Goal: Task Accomplishment & Management: Use online tool/utility

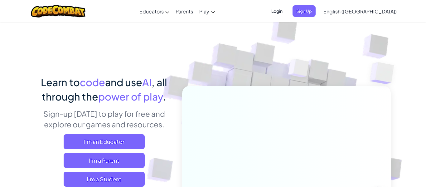
click at [70, 68] on div "Learn to code and use AI , all through the power of play . Sign-up today to pla…" at bounding box center [212, 135] width 355 height 227
click at [315, 14] on span "Sign Up" at bounding box center [303, 11] width 23 height 12
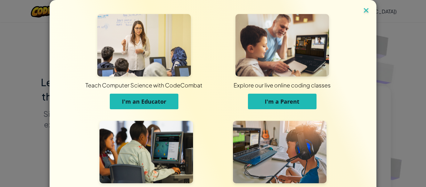
click at [365, 9] on img at bounding box center [366, 10] width 8 height 9
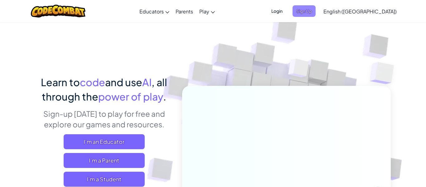
click at [315, 16] on span "Sign Up" at bounding box center [303, 11] width 23 height 12
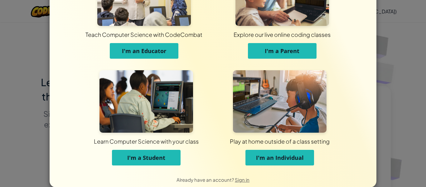
scroll to position [60, 0]
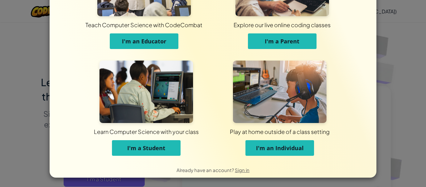
click at [161, 151] on button "I'm a Student" at bounding box center [146, 148] width 69 height 16
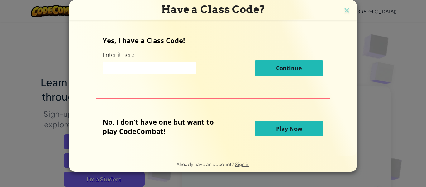
scroll to position [0, 0]
click at [313, 133] on button "Play Now" at bounding box center [289, 129] width 69 height 16
click at [273, 125] on button "Play Now" at bounding box center [289, 129] width 69 height 16
click at [272, 125] on button "Play Now" at bounding box center [289, 129] width 69 height 16
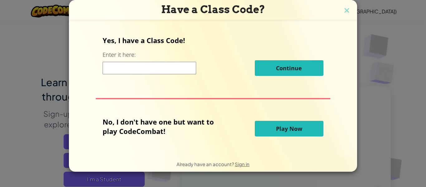
click at [280, 131] on span "Play Now" at bounding box center [289, 128] width 26 height 7
click at [320, 131] on button "Play Now" at bounding box center [289, 129] width 69 height 16
click at [309, 132] on button "Play Now" at bounding box center [289, 129] width 69 height 16
click at [304, 129] on button "Play Now" at bounding box center [289, 129] width 69 height 16
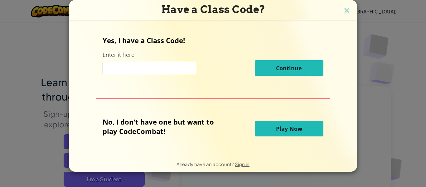
click at [303, 130] on button "Play Now" at bounding box center [289, 129] width 69 height 16
click at [307, 127] on button "Play Now" at bounding box center [289, 129] width 69 height 16
click at [291, 130] on span "Play Now" at bounding box center [289, 128] width 26 height 7
click at [347, 9] on img at bounding box center [346, 10] width 8 height 9
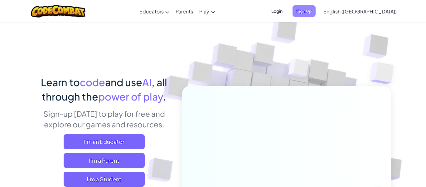
click at [315, 10] on span "Sign Up" at bounding box center [303, 11] width 23 height 12
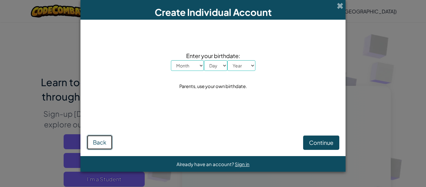
click at [105, 139] on span "Back" at bounding box center [99, 141] width 13 height 7
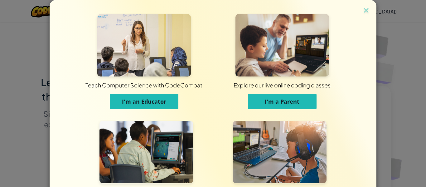
click at [184, 125] on img at bounding box center [145, 152] width 93 height 62
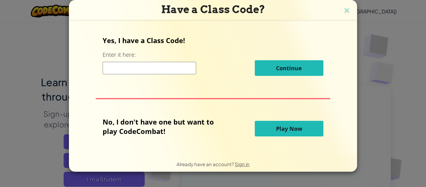
click at [303, 126] on button "Play Now" at bounding box center [289, 129] width 69 height 16
click at [305, 134] on button "Play Now" at bounding box center [289, 129] width 69 height 16
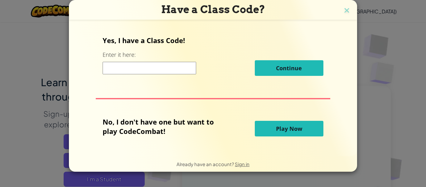
click at [346, 5] on h3 "Have a Class Code?" at bounding box center [213, 9] width 279 height 13
click at [346, 11] on img at bounding box center [346, 10] width 8 height 9
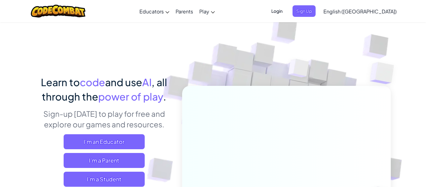
click at [286, 12] on span "Login" at bounding box center [276, 11] width 19 height 12
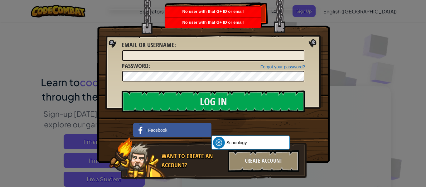
click at [290, 17] on img at bounding box center [213, 72] width 232 height 181
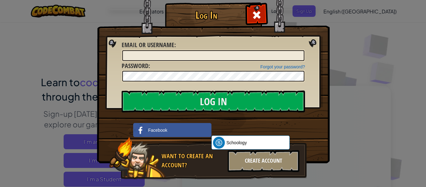
click at [247, 165] on div "Create Account" at bounding box center [263, 161] width 72 height 22
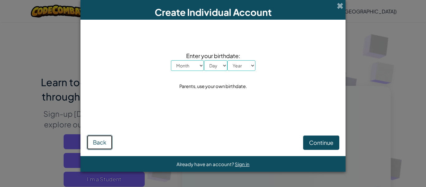
click at [103, 146] on button "Back" at bounding box center [100, 142] width 26 height 15
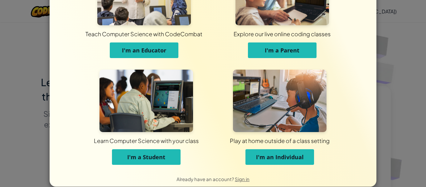
scroll to position [60, 0]
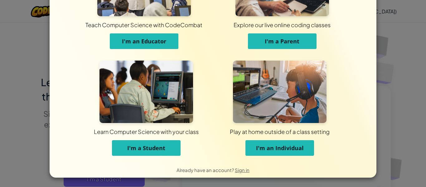
click at [163, 144] on span "I'm a Student" at bounding box center [146, 147] width 38 height 7
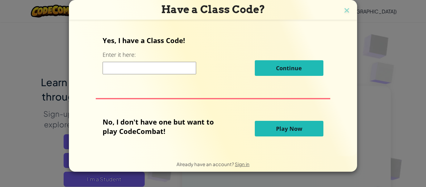
scroll to position [0, 0]
click at [287, 116] on div "Yes, I have a Class Code! Enter it here: Continue No, I don't have one but want…" at bounding box center [212, 87] width 275 height 122
click at [288, 117] on div "No, I don't have one but want to play CodeCombat! Play Now" at bounding box center [213, 128] width 220 height 23
click at [288, 123] on button "Play Now" at bounding box center [289, 129] width 69 height 16
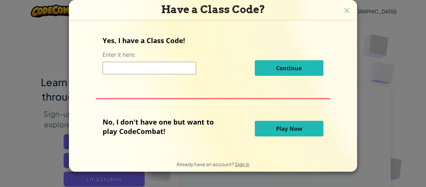
click at [288, 123] on button "Play Now" at bounding box center [289, 129] width 69 height 16
click at [288, 122] on button "Play Now" at bounding box center [289, 129] width 69 height 16
click at [291, 126] on span "Play Now" at bounding box center [289, 128] width 26 height 7
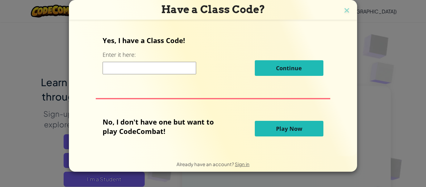
click at [154, 72] on input at bounding box center [149, 68] width 93 height 12
type input "u"
type input "9"
click at [255, 131] on button "Play Now" at bounding box center [289, 129] width 69 height 16
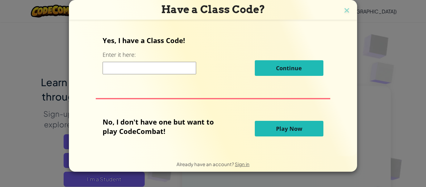
click at [255, 131] on button "Play Now" at bounding box center [289, 129] width 69 height 16
click at [296, 134] on button "Play Now" at bounding box center [289, 129] width 69 height 16
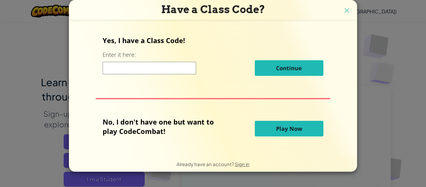
click at [295, 133] on button "Play Now" at bounding box center [289, 129] width 69 height 16
click at [346, 9] on img at bounding box center [346, 10] width 8 height 9
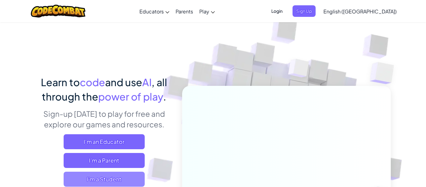
click at [121, 180] on span "I'm a Student" at bounding box center [104, 178] width 81 height 15
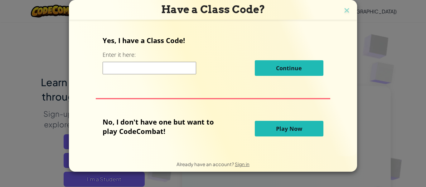
click at [273, 126] on button "Play Now" at bounding box center [289, 129] width 69 height 16
click at [343, 13] on img at bounding box center [346, 10] width 8 height 9
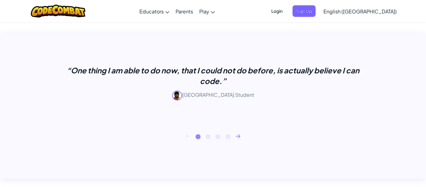
scroll to position [245, 0]
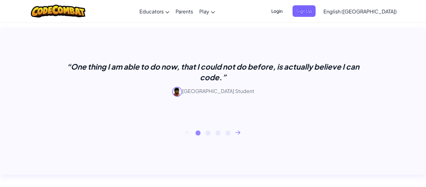
click at [237, 132] on icon at bounding box center [238, 131] width 4 height 3
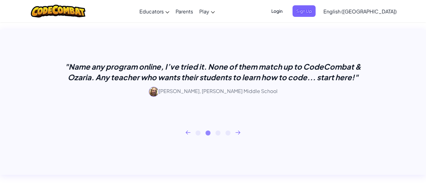
click at [237, 132] on icon at bounding box center [238, 131] width 4 height 3
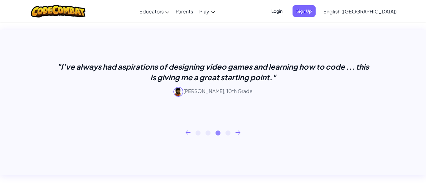
click at [237, 132] on icon at bounding box center [238, 131] width 4 height 3
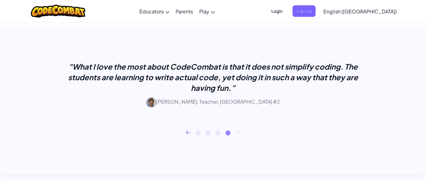
click at [237, 132] on icon at bounding box center [238, 131] width 4 height 3
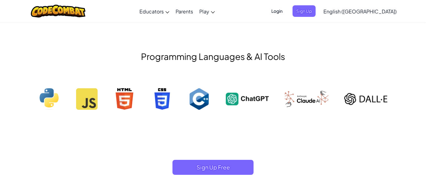
scroll to position [0, 0]
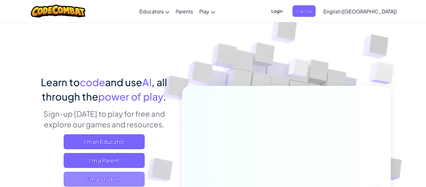
click at [124, 183] on span "I'm a Student" at bounding box center [104, 178] width 81 height 15
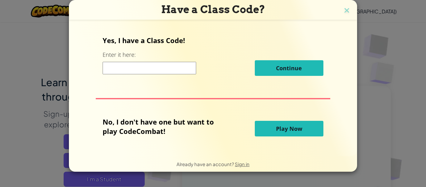
click at [297, 124] on button "Play Now" at bounding box center [289, 129] width 69 height 16
click at [297, 126] on span "Play Now" at bounding box center [289, 128] width 26 height 7
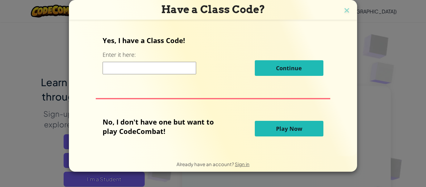
click at [297, 126] on span "Play Now" at bounding box center [289, 128] width 26 height 7
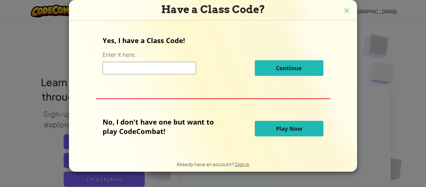
click at [297, 126] on span "Play Now" at bounding box center [289, 128] width 26 height 7
click at [297, 129] on span "Play Now" at bounding box center [289, 128] width 26 height 7
click at [297, 130] on span "Play Now" at bounding box center [289, 128] width 26 height 7
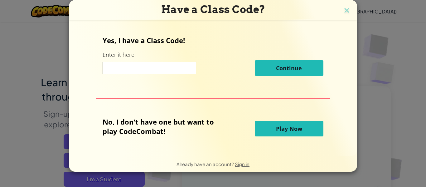
click at [297, 130] on span "Play Now" at bounding box center [289, 128] width 26 height 7
click at [304, 127] on button "Play Now" at bounding box center [289, 129] width 69 height 16
click at [301, 127] on button "Play Now" at bounding box center [289, 129] width 69 height 16
click at [300, 127] on span "Play Now" at bounding box center [289, 128] width 26 height 7
click at [301, 126] on button "Play Now" at bounding box center [289, 129] width 69 height 16
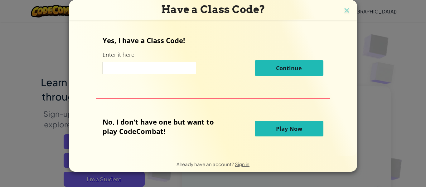
click at [300, 128] on span "Play Now" at bounding box center [289, 128] width 26 height 7
click at [296, 135] on button "Play Now" at bounding box center [289, 129] width 69 height 16
click at [303, 130] on button "Play Now" at bounding box center [289, 129] width 69 height 16
click at [309, 127] on button "Play Now" at bounding box center [289, 129] width 69 height 16
click at [303, 133] on button "Play Now" at bounding box center [289, 129] width 69 height 16
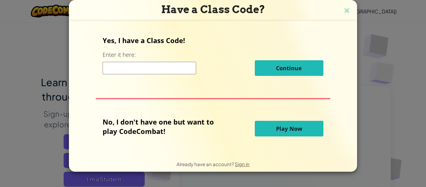
click at [305, 125] on button "Play Now" at bounding box center [289, 129] width 69 height 16
click at [308, 126] on button "Play Now" at bounding box center [289, 129] width 69 height 16
click at [281, 65] on span "Continue" at bounding box center [289, 67] width 26 height 7
click at [293, 64] on button "Continue" at bounding box center [289, 68] width 69 height 16
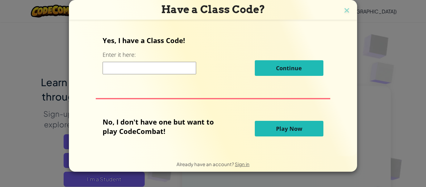
click at [293, 64] on button "Continue" at bounding box center [289, 68] width 69 height 16
click at [293, 63] on button "Continue" at bounding box center [289, 68] width 69 height 16
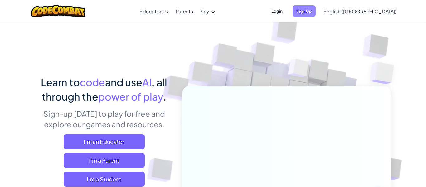
click at [315, 9] on span "Sign Up" at bounding box center [303, 11] width 23 height 12
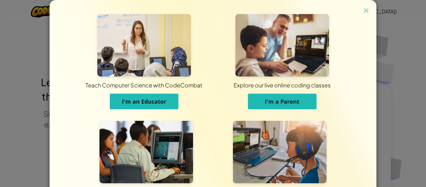
scroll to position [60, 0]
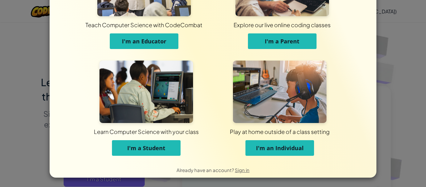
click at [162, 154] on button "I'm a Student" at bounding box center [146, 148] width 69 height 16
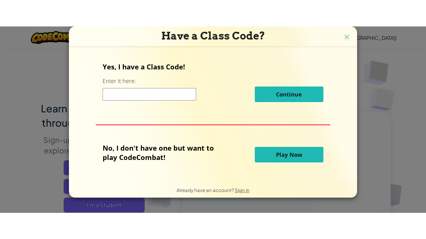
scroll to position [0, 0]
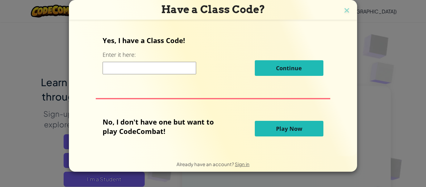
click at [291, 125] on span "Play Now" at bounding box center [289, 128] width 26 height 7
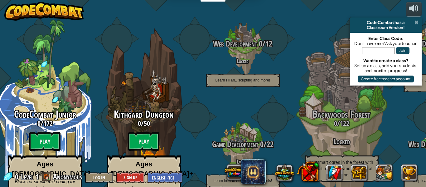
click at [417, 23] on span at bounding box center [416, 22] width 4 height 5
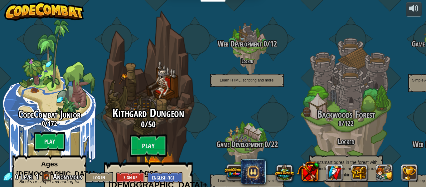
click at [142, 105] on span "Kithgard Dungeon" at bounding box center [148, 113] width 72 height 16
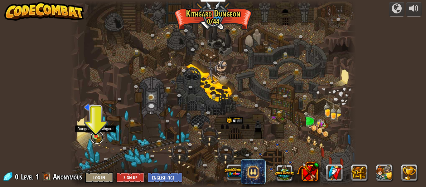
click at [94, 137] on link at bounding box center [97, 137] width 12 height 12
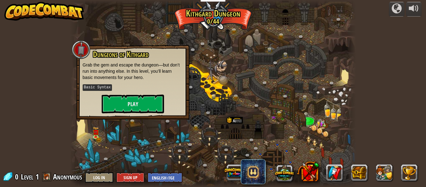
click at [124, 114] on div "Dungeons of [PERSON_NAME] Grab the gem and escape the dungeon—but don’t run int…" at bounding box center [132, 82] width 113 height 74
click at [123, 107] on button "Play" at bounding box center [133, 103] width 62 height 19
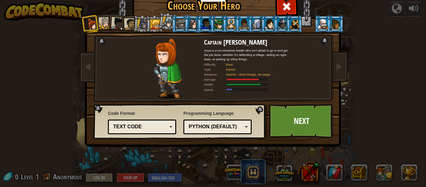
click at [124, 28] on li at bounding box center [116, 23] width 18 height 18
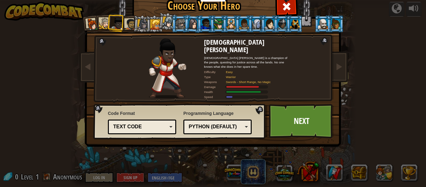
click at [106, 26] on div at bounding box center [105, 24] width 12 height 12
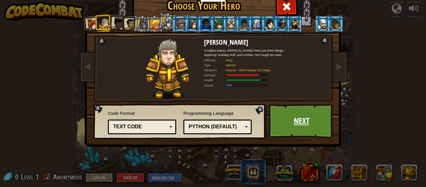
click at [301, 117] on link "Next" at bounding box center [301, 121] width 65 height 34
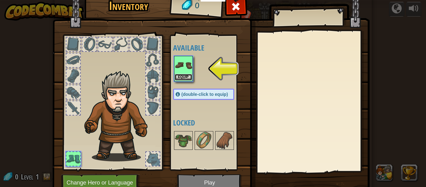
click at [189, 77] on button "Equip" at bounding box center [182, 77] width 17 height 7
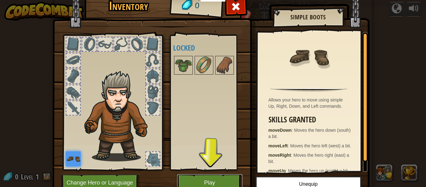
click at [213, 182] on button "Play" at bounding box center [209, 182] width 65 height 17
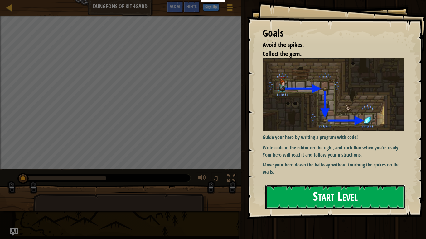
click at [358, 186] on button "Start Level" at bounding box center [335, 197] width 140 height 25
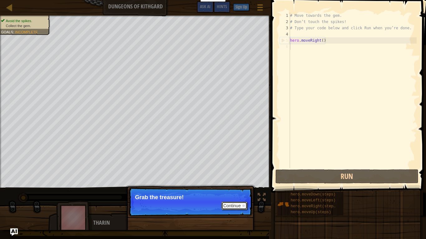
click at [229, 186] on button "Continue" at bounding box center [234, 206] width 26 height 8
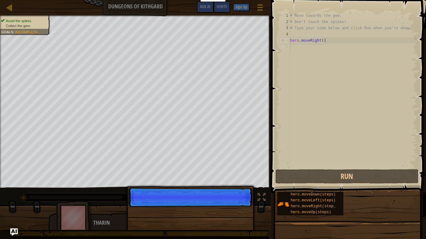
scroll to position [3, 0]
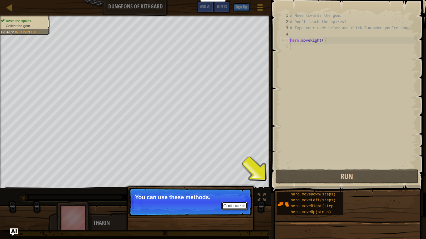
click at [237, 186] on button "Continue" at bounding box center [234, 206] width 26 height 8
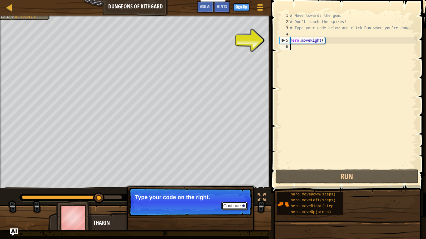
click at [240, 186] on button "Continue" at bounding box center [234, 206] width 26 height 8
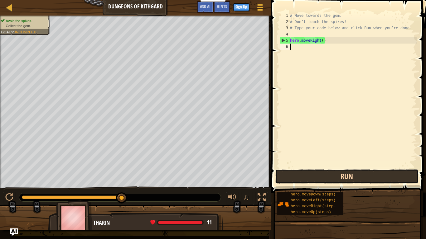
click at [314, 180] on button "Run" at bounding box center [346, 177] width 143 height 14
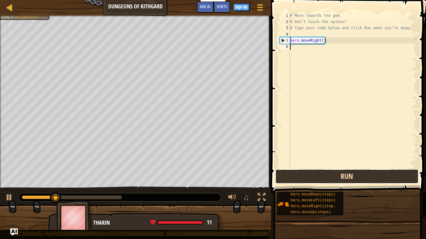
click at [314, 180] on button "Run" at bounding box center [346, 177] width 143 height 14
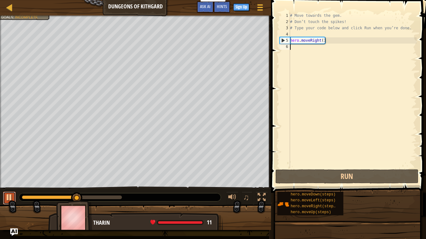
click at [9, 186] on div at bounding box center [9, 197] width 8 height 8
drag, startPoint x: 78, startPoint y: 199, endPoint x: 12, endPoint y: 202, distance: 65.8
click at [12, 186] on div "♫" at bounding box center [135, 196] width 271 height 19
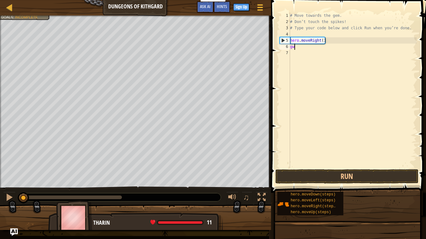
scroll to position [3, 0]
type textarea "g"
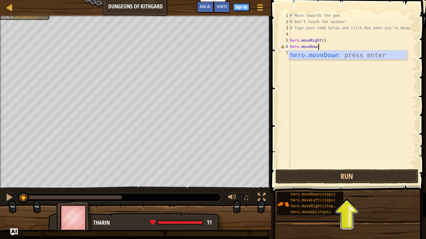
scroll to position [3, 4]
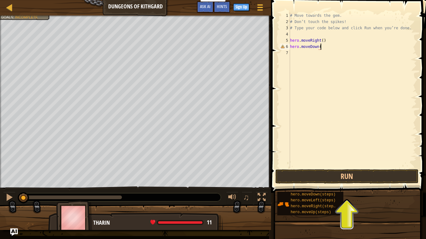
type textarea "hero.moveDown()"
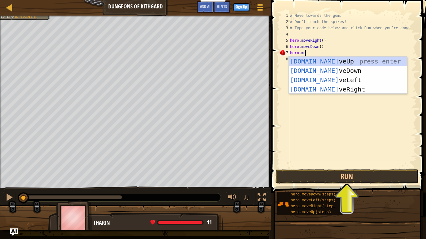
scroll to position [3, 2]
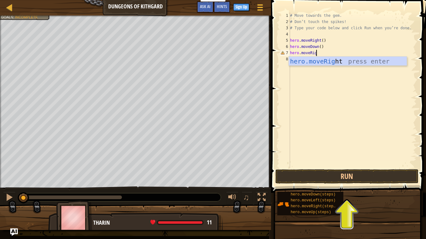
type textarea "hero.moveRight"
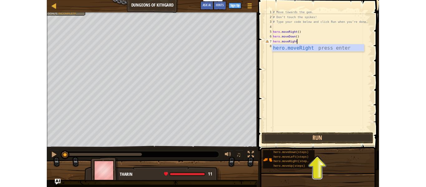
scroll to position [3, 0]
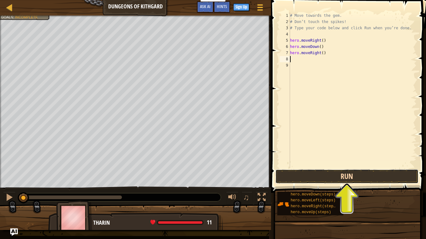
click at [331, 180] on button "Run" at bounding box center [346, 177] width 143 height 14
